Goal: Transaction & Acquisition: Obtain resource

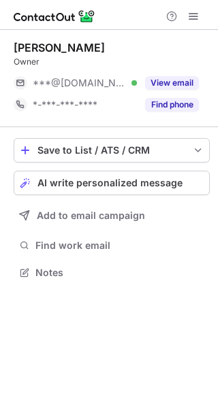
scroll to position [263, 218]
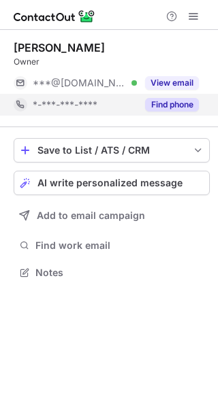
click at [186, 107] on button "Find phone" at bounding box center [172, 105] width 54 height 14
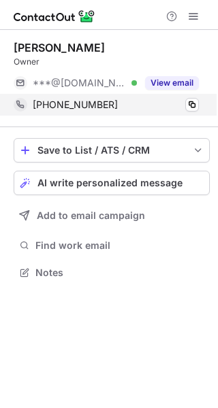
scroll to position [263, 218]
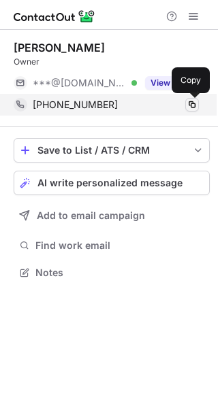
click at [193, 99] on span at bounding box center [191, 104] width 11 height 11
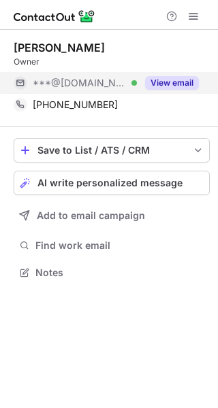
click at [186, 83] on button "View email" at bounding box center [172, 83] width 54 height 14
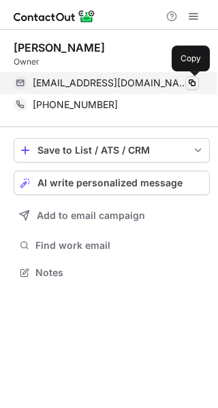
click at [194, 82] on span at bounding box center [191, 83] width 11 height 11
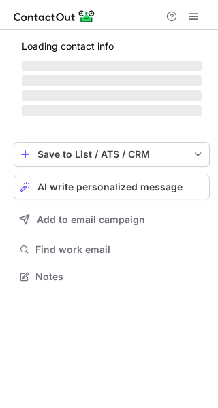
scroll to position [263, 218]
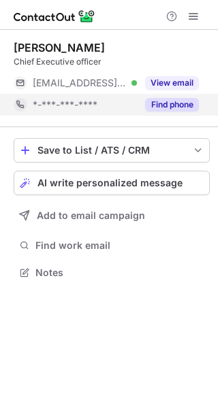
click at [164, 99] on button "Find phone" at bounding box center [172, 105] width 54 height 14
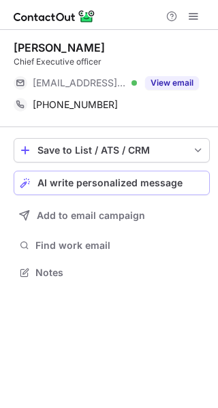
scroll to position [263, 218]
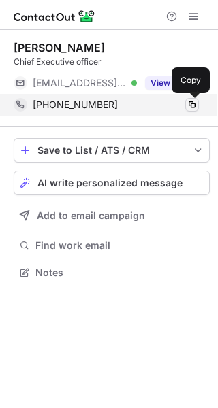
click at [190, 104] on span at bounding box center [191, 104] width 11 height 11
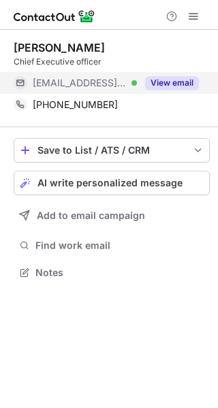
click at [165, 88] on button "View email" at bounding box center [172, 83] width 54 height 14
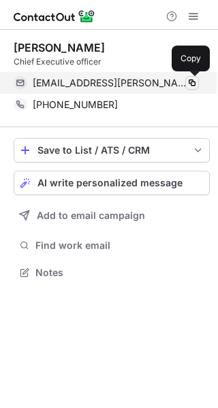
click at [194, 82] on span at bounding box center [191, 83] width 11 height 11
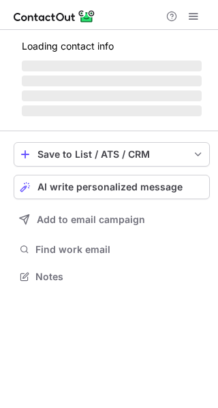
scroll to position [263, 218]
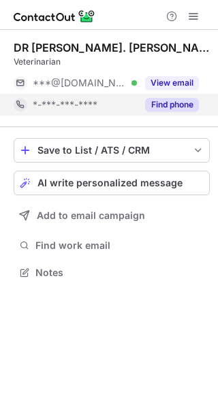
click at [160, 107] on button "Find phone" at bounding box center [172, 105] width 54 height 14
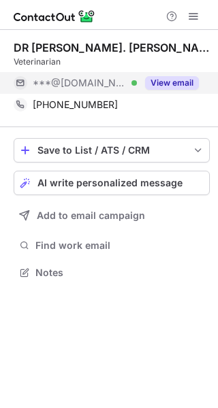
click at [163, 82] on button "View email" at bounding box center [172, 83] width 54 height 14
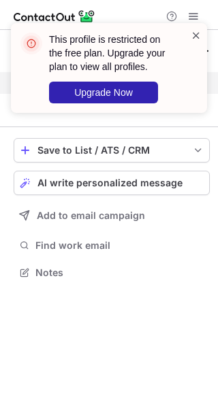
click at [195, 36] on span at bounding box center [195, 36] width 11 height 14
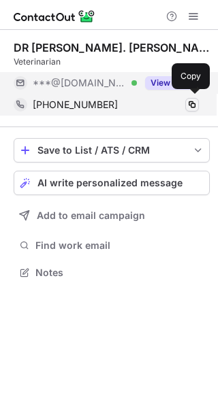
drag, startPoint x: 184, startPoint y: 111, endPoint x: 188, endPoint y: 103, distance: 8.8
click at [188, 103] on div "+8801671558144 Copy" at bounding box center [106, 105] width 185 height 22
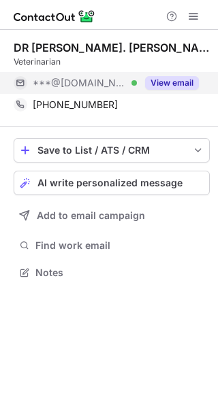
click at [176, 76] on button "View email" at bounding box center [172, 83] width 54 height 14
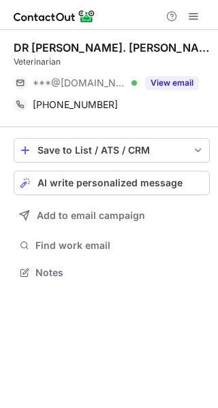
scroll to position [263, 218]
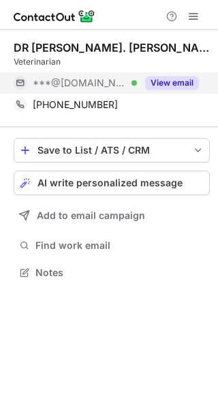
click at [171, 78] on button "View email" at bounding box center [172, 83] width 54 height 14
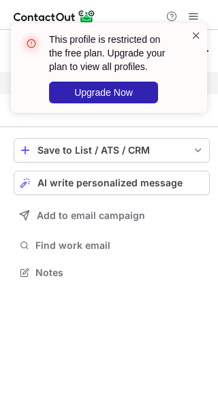
click at [195, 34] on span at bounding box center [195, 36] width 11 height 14
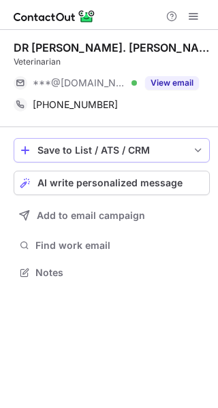
scroll to position [263, 218]
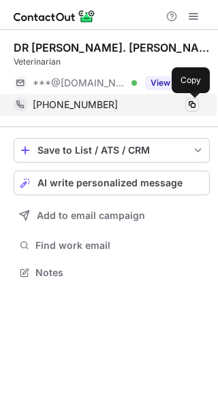
click at [189, 102] on span at bounding box center [191, 104] width 11 height 11
